Goal: Information Seeking & Learning: Find contact information

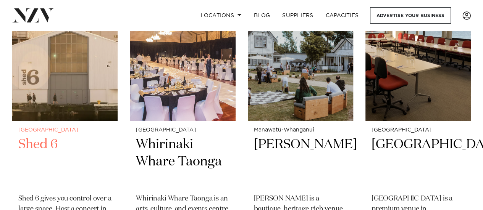
scroll to position [1069, 0]
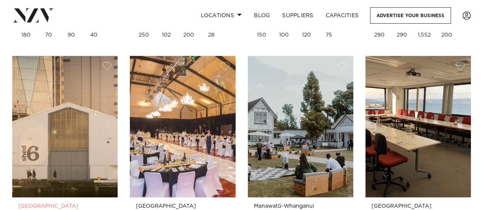
click at [86, 134] on img at bounding box center [64, 127] width 105 height 142
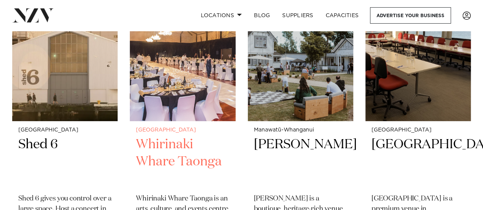
click at [184, 97] on img at bounding box center [182, 51] width 105 height 142
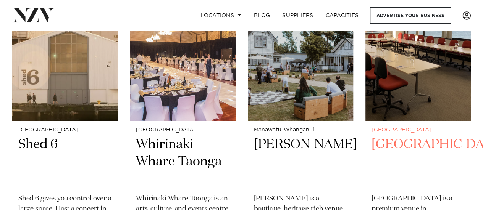
scroll to position [1107, 0]
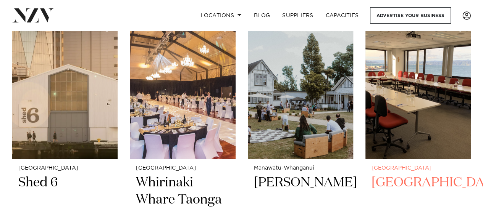
click at [414, 116] on img at bounding box center [417, 89] width 105 height 142
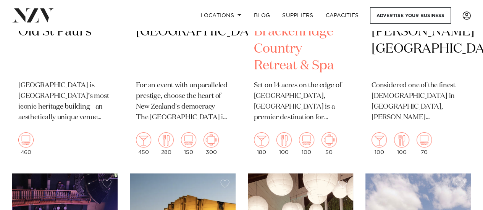
scroll to position [1489, 0]
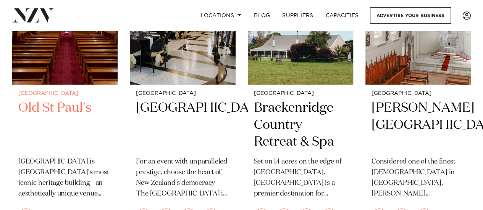
click at [66, 79] on img at bounding box center [64, 14] width 105 height 142
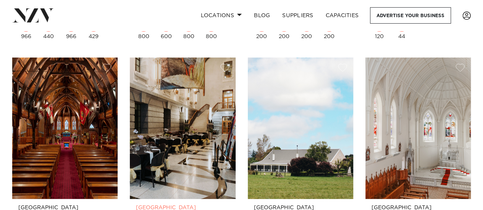
scroll to position [1413, 0]
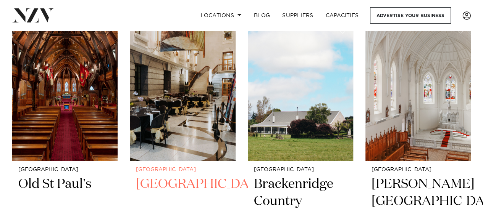
click at [188, 123] on img at bounding box center [182, 90] width 105 height 142
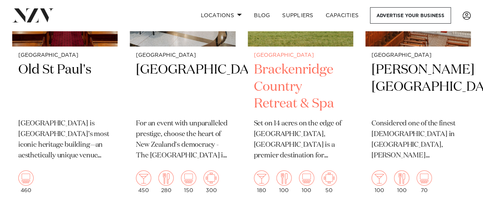
scroll to position [1451, 0]
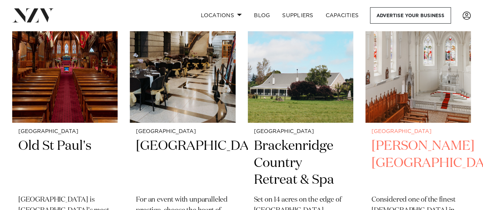
click at [431, 100] on img at bounding box center [417, 52] width 105 height 142
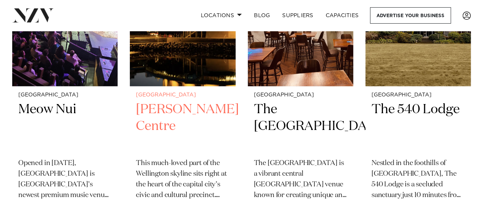
scroll to position [1756, 0]
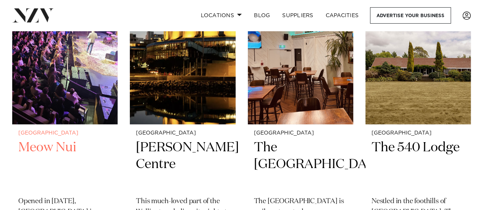
click at [73, 88] on img at bounding box center [64, 54] width 105 height 142
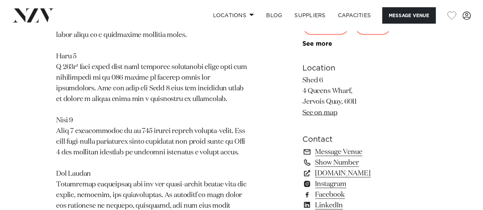
scroll to position [649, 0]
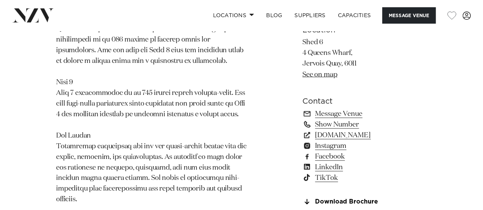
click at [338, 129] on link "Show Number" at bounding box center [364, 124] width 124 height 11
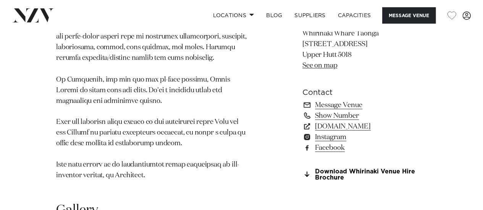
scroll to position [611, 0]
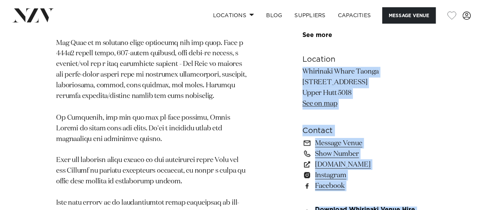
drag, startPoint x: 378, startPoint y: 70, endPoint x: 297, endPoint y: 72, distance: 80.2
click at [389, 78] on p "Whirinaki Whare Taonga 836 Fergusson Drive Upper Hutt 5018 See on map" at bounding box center [364, 88] width 124 height 43
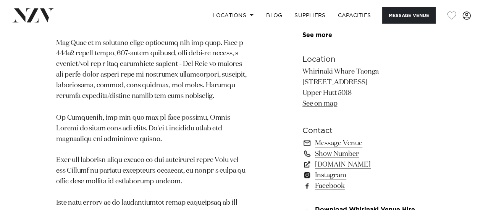
drag, startPoint x: 378, startPoint y: 71, endPoint x: 302, endPoint y: 70, distance: 75.6
click at [302, 70] on p "Whirinaki Whare Taonga 836 Fergusson Drive Upper Hutt 5018 See on map" at bounding box center [364, 88] width 124 height 43
copy p "Whirinaki Whare Taonga"
drag, startPoint x: 354, startPoint y: 90, endPoint x: 303, endPoint y: 82, distance: 51.1
click at [303, 82] on p "Whirinaki Whare Taonga 836 Fergusson Drive Upper Hutt 5018 See on map" at bounding box center [364, 88] width 124 height 43
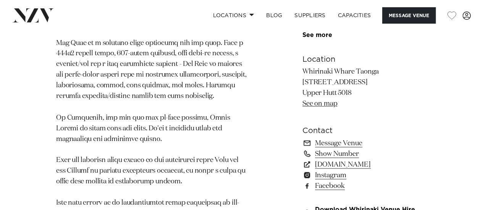
copy p "836 Fergusson Drive Upper Hutt 5018"
click at [323, 155] on link "Show Number" at bounding box center [364, 153] width 124 height 11
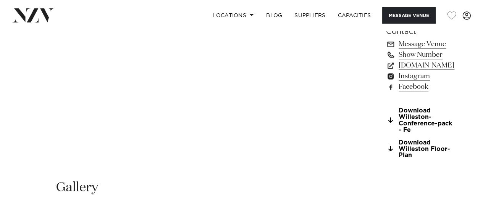
scroll to position [496, 0]
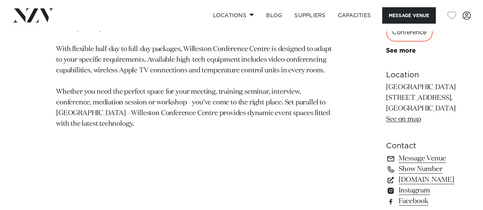
drag, startPoint x: 365, startPoint y: 132, endPoint x: 302, endPoint y: 132, distance: 62.6
click at [386, 125] on p "Willeston Conference Centre 11/15 Willeston Street, Wellington Central, 6011 Se…" at bounding box center [421, 103] width 70 height 43
copy p "11/15 Willeston Street"
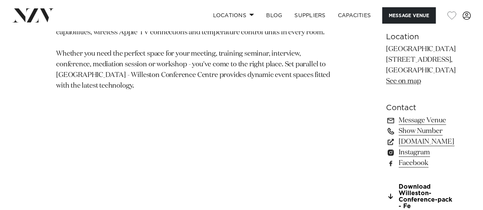
click at [386, 137] on link "Show Number" at bounding box center [421, 131] width 70 height 11
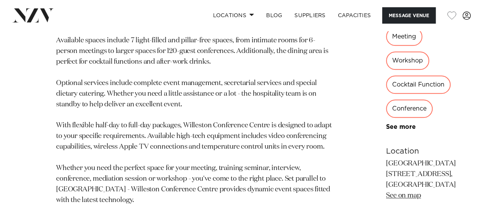
scroll to position [382, 0]
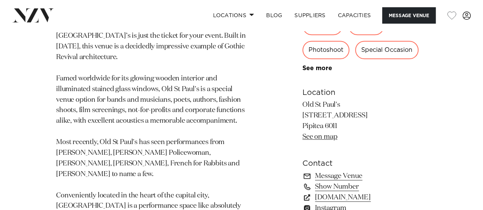
scroll to position [458, 0]
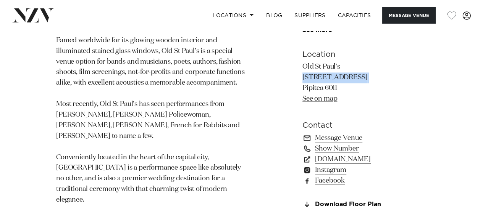
drag, startPoint x: 362, startPoint y: 77, endPoint x: 301, endPoint y: 78, distance: 61.1
click at [301, 78] on div "Wellington Old St Paul's Old St Paul’s is Wellington’s most iconic heritage bui…" at bounding box center [241, 24] width 471 height 388
click at [368, 79] on p "Old St Paul's 34 Mulgrave Street Pipitea 6011 See on map" at bounding box center [364, 83] width 124 height 43
drag, startPoint x: 363, startPoint y: 78, endPoint x: 304, endPoint y: 78, distance: 59.2
click at [304, 78] on p "Old St Paul's 34 Mulgrave Street Pipitea 6011 See on map" at bounding box center [364, 83] width 124 height 43
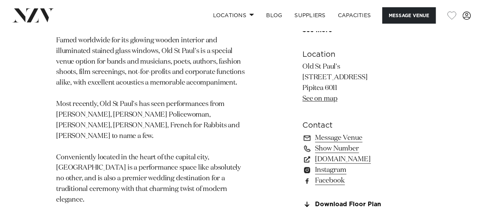
copy p "34 Mulgrave Street"
click at [335, 149] on link "Show Number" at bounding box center [364, 149] width 124 height 11
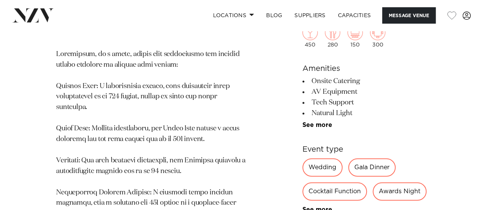
scroll to position [649, 0]
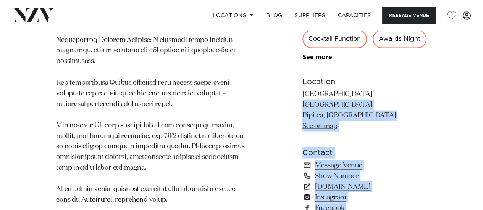
drag, startPoint x: 358, startPoint y: 88, endPoint x: 301, endPoint y: 79, distance: 58.0
click at [369, 89] on p "Parliament Buildings Molesworth Street Pipitea, Wellington 6160 See on map" at bounding box center [364, 110] width 124 height 43
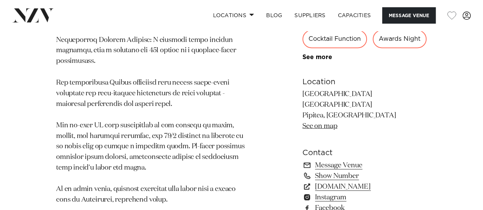
drag, startPoint x: 359, startPoint y: 90, endPoint x: 304, endPoint y: 81, distance: 55.8
click at [304, 89] on p "Parliament Buildings Molesworth Street Pipitea, Wellington 6160 See on map" at bounding box center [364, 110] width 124 height 43
copy p "Parliament Buildings Molesworth Street"
click at [337, 171] on link "Show Number" at bounding box center [364, 176] width 124 height 11
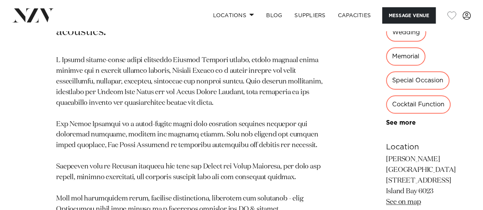
scroll to position [535, 0]
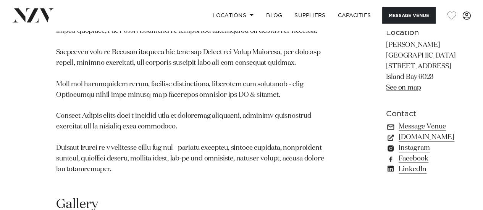
drag, startPoint x: 345, startPoint y: 107, endPoint x: 303, endPoint y: 104, distance: 42.5
click at [386, 93] on p "[PERSON_NAME][GEOGRAPHIC_DATA] [STREET_ADDRESS] [GEOGRAPHIC_DATA] 6023 See on m…" at bounding box center [421, 66] width 70 height 53
copy p "[STREET_ADDRESS]"
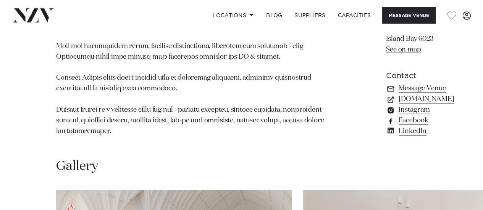
click at [386, 126] on link "Facebook" at bounding box center [421, 121] width 70 height 11
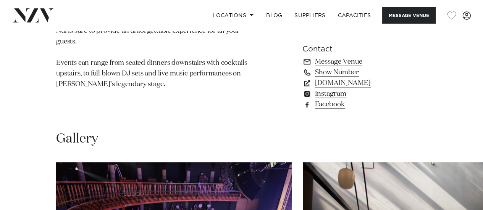
scroll to position [458, 0]
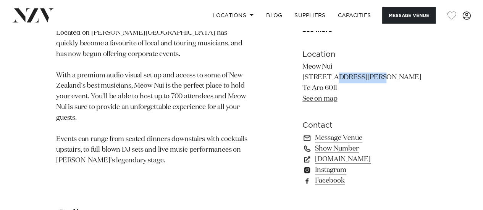
drag, startPoint x: 341, startPoint y: 99, endPoint x: 302, endPoint y: 99, distance: 38.2
click at [302, 99] on p "Meow Nui [STREET_ADDRESS][PERSON_NAME] Te Aro 6011 See on map" at bounding box center [364, 83] width 124 height 43
copy p "[STREET_ADDRESS][PERSON_NAME]"
click at [331, 154] on link "Show Number" at bounding box center [364, 149] width 124 height 11
